Goal: Task Accomplishment & Management: Use online tool/utility

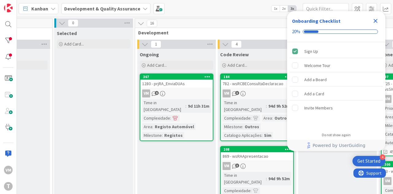
scroll to position [0, 211]
click at [188, 83] on div "1280 - prjRA_EnviaDUAs" at bounding box center [176, 83] width 72 height 8
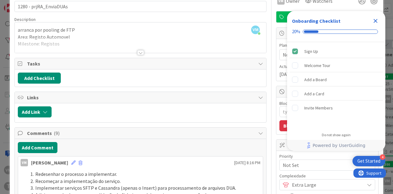
scroll to position [123, 0]
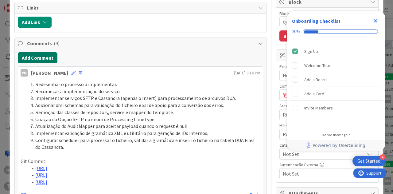
click at [42, 55] on button "Add Comment" at bounding box center [38, 57] width 40 height 11
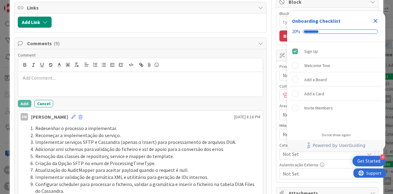
type textarea "x"
click at [85, 83] on div at bounding box center [140, 84] width 244 height 25
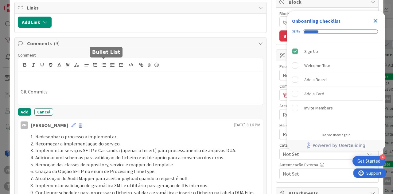
click at [106, 62] on icon "button" at bounding box center [104, 65] width 6 height 6
click at [75, 75] on p at bounding box center [141, 77] width 240 height 7
click at [91, 63] on button "button" at bounding box center [95, 64] width 9 height 7
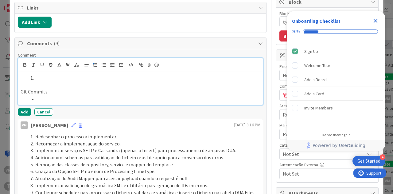
click at [41, 95] on li at bounding box center [144, 98] width 232 height 7
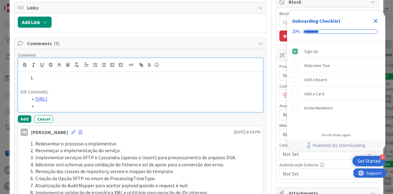
click at [81, 109] on li at bounding box center [144, 105] width 232 height 7
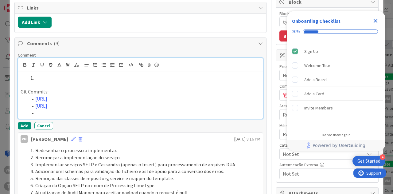
click at [45, 116] on li at bounding box center [144, 112] width 232 height 7
click at [69, 75] on li at bounding box center [144, 77] width 232 height 7
click at [51, 77] on li at bounding box center [144, 77] width 232 height 7
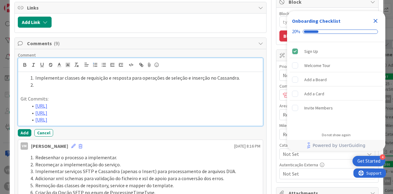
click at [71, 88] on p at bounding box center [141, 91] width 240 height 7
click at [69, 79] on li "Implementar classes de requisição e resposta para operações de seleção e inserç…" at bounding box center [144, 77] width 232 height 7
click at [68, 84] on li at bounding box center [144, 84] width 232 height 7
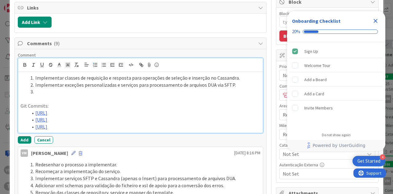
click at [46, 89] on li at bounding box center [144, 91] width 232 height 7
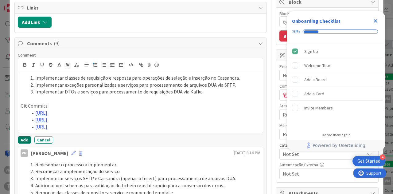
click at [23, 143] on button "Add" at bounding box center [24, 139] width 13 height 7
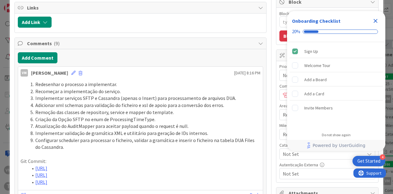
type textarea "x"
